Goal: Transaction & Acquisition: Purchase product/service

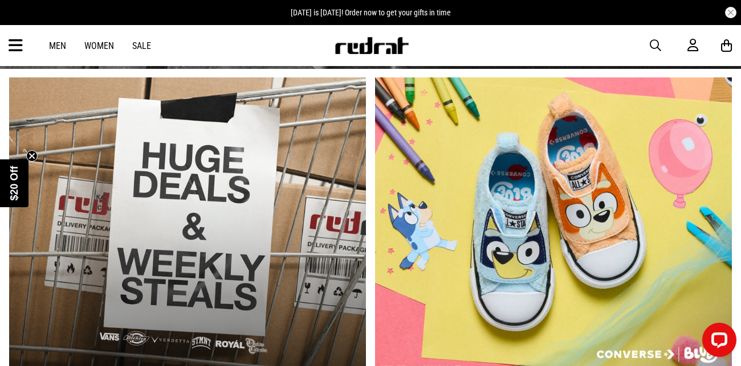
scroll to position [306, 0]
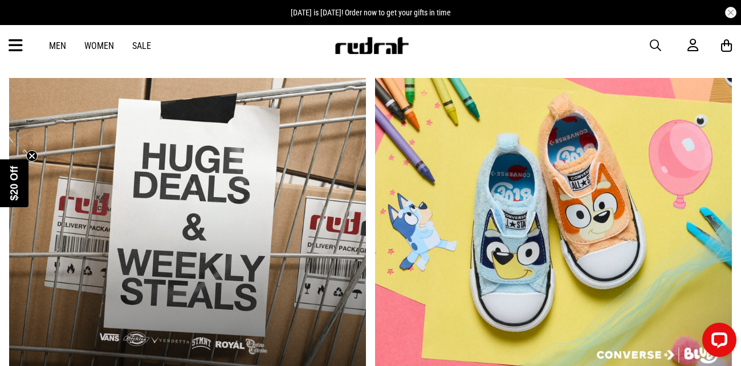
click at [542, 141] on link "2 / 2" at bounding box center [553, 225] width 357 height 295
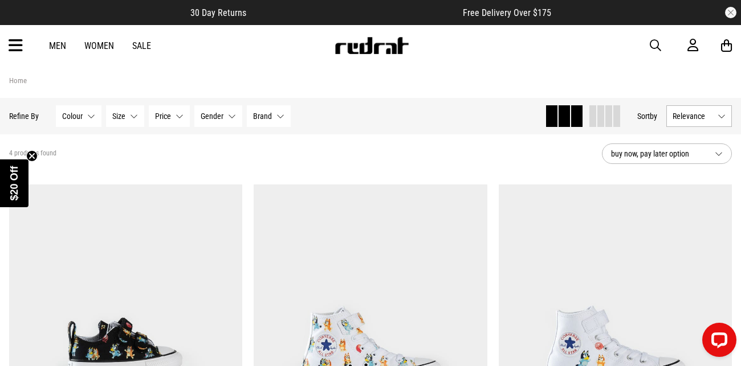
scroll to position [1, 0]
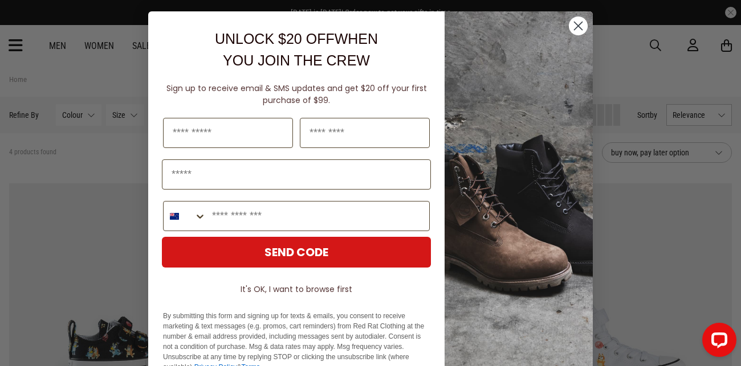
click at [579, 23] on circle "Close dialog" at bounding box center [577, 26] width 19 height 19
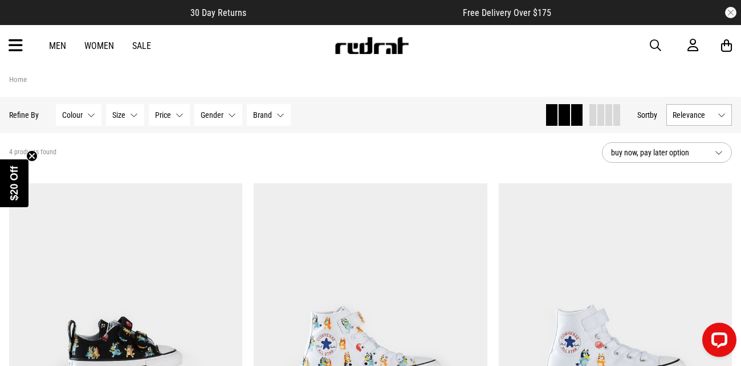
click at [100, 44] on link "Women" at bounding box center [99, 45] width 30 height 11
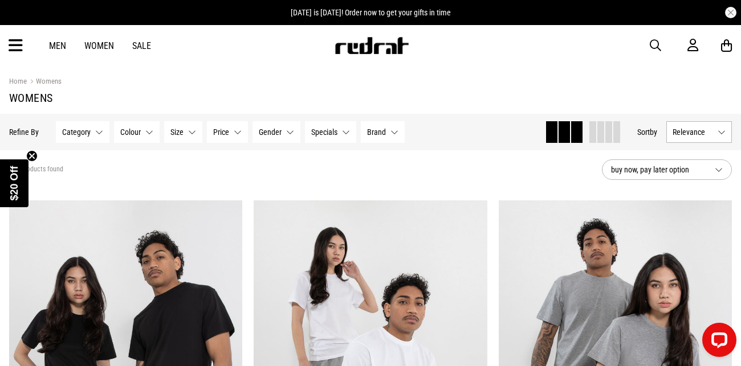
scroll to position [1, 0]
click at [13, 50] on icon at bounding box center [16, 45] width 14 height 19
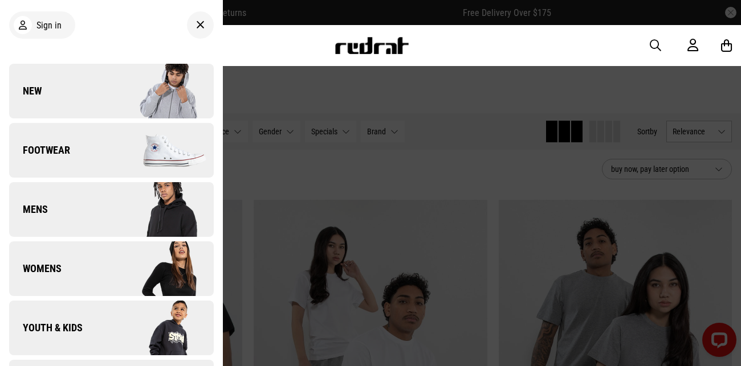
scroll to position [0, 0]
click at [109, 172] on link "Footwear" at bounding box center [111, 150] width 204 height 55
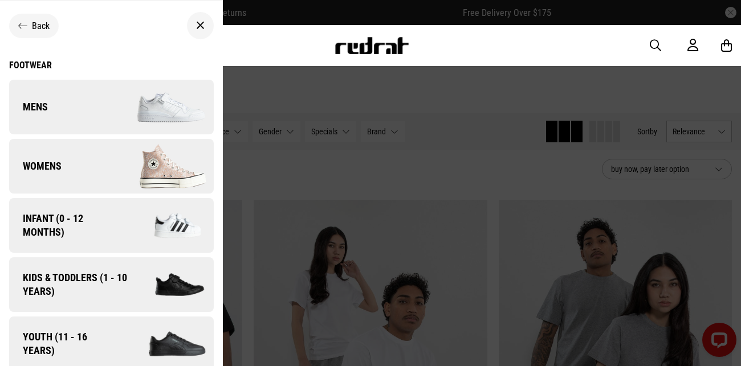
scroll to position [9, 0]
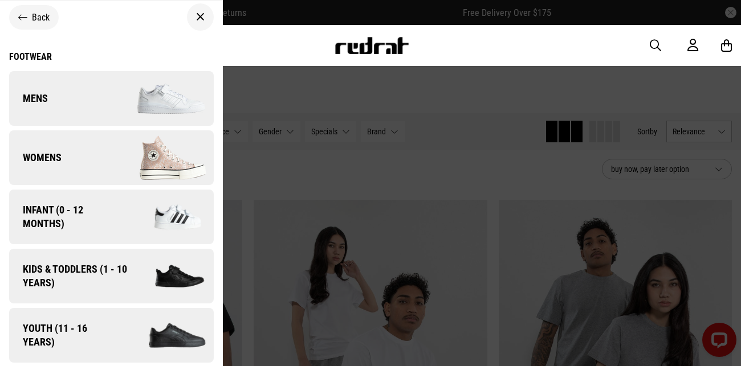
click at [107, 146] on link "Womens" at bounding box center [111, 157] width 204 height 55
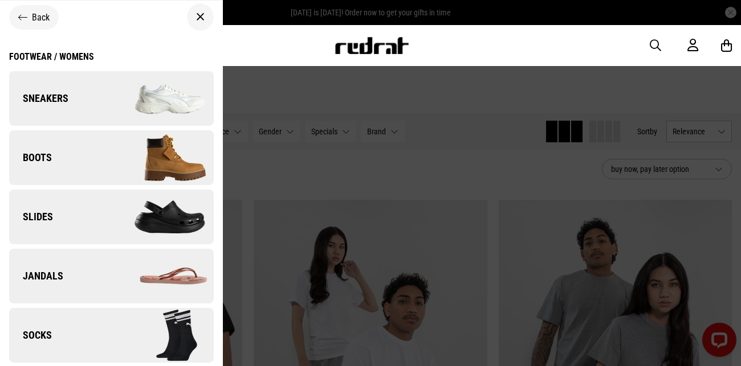
scroll to position [18, 0]
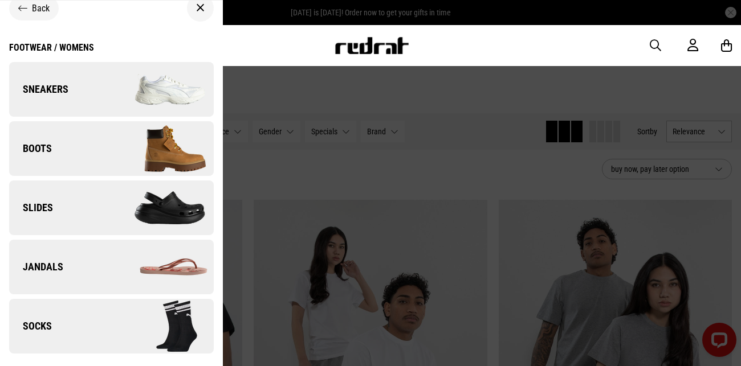
click at [158, 104] on img at bounding box center [162, 89] width 102 height 57
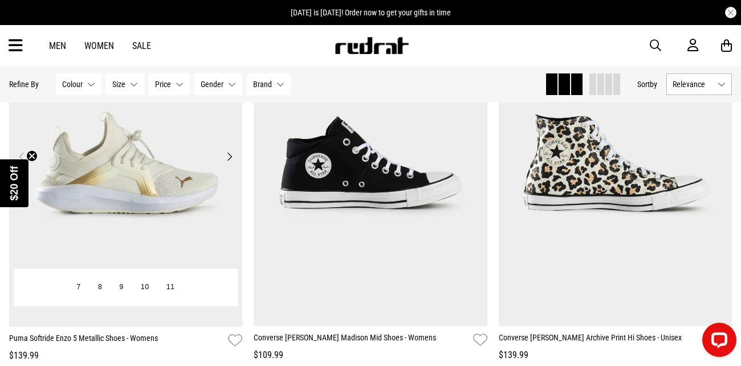
scroll to position [2671, 0]
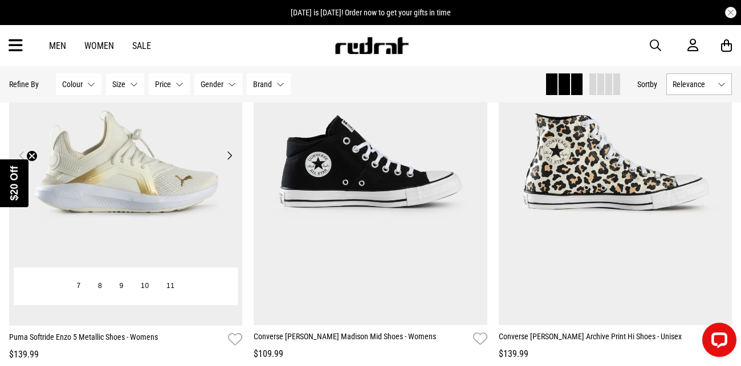
click at [229, 158] on button "Next" at bounding box center [229, 156] width 14 height 14
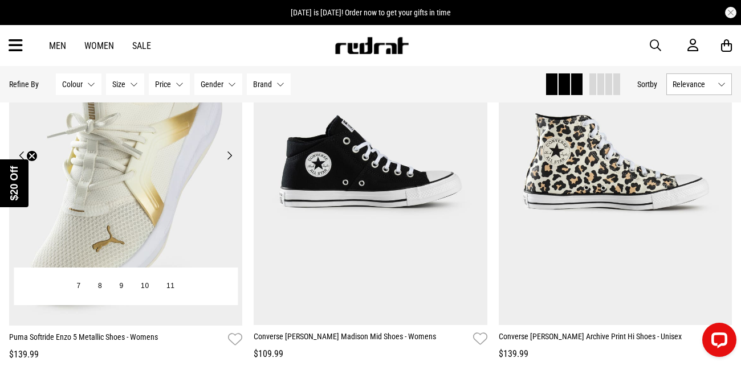
click at [229, 158] on button "Next" at bounding box center [229, 156] width 14 height 14
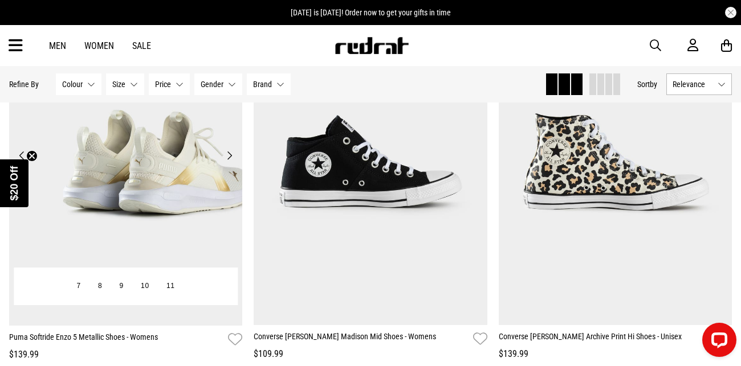
click at [229, 158] on button "Next" at bounding box center [229, 156] width 14 height 14
